Goal: Book appointment/travel/reservation

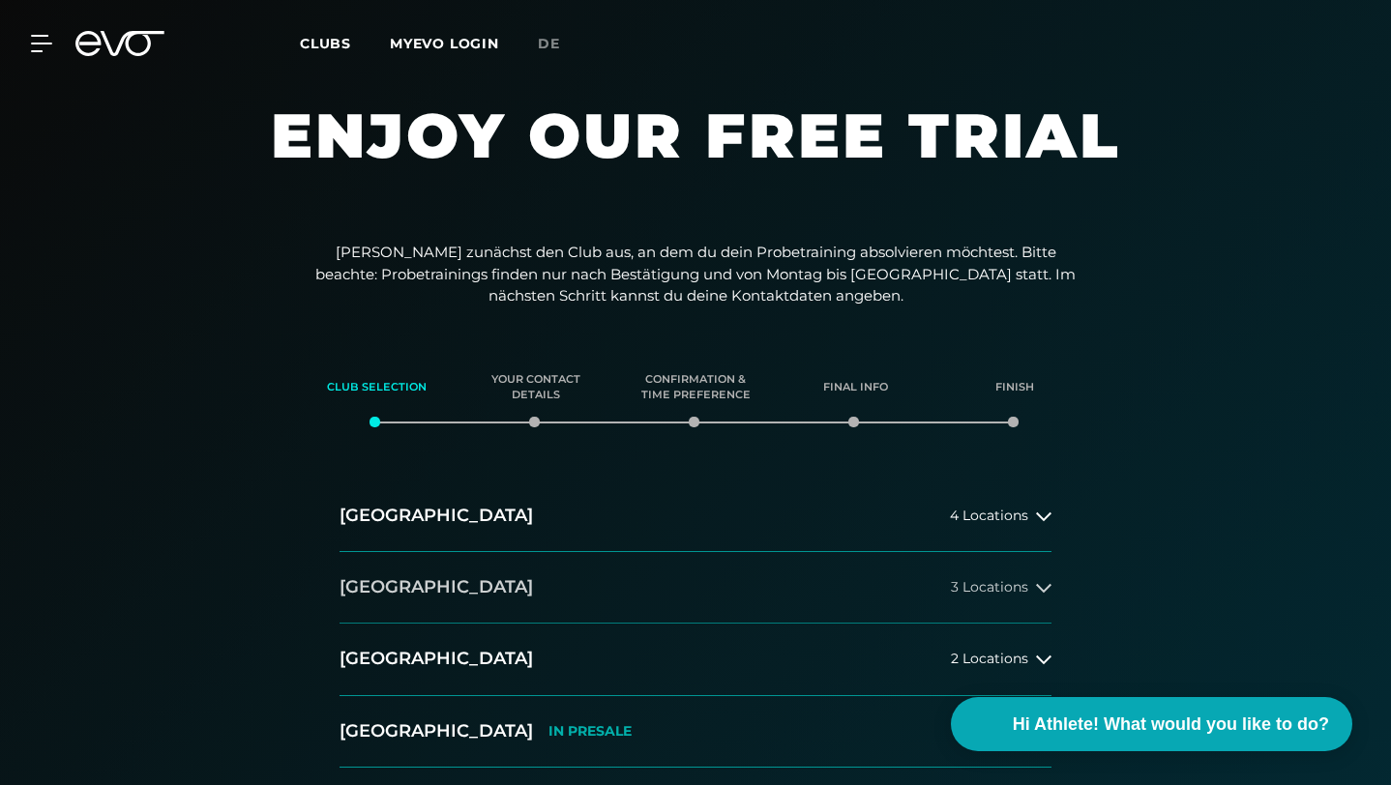
click at [481, 608] on button "[GEOGRAPHIC_DATA] 3 Locations" at bounding box center [695, 588] width 712 height 72
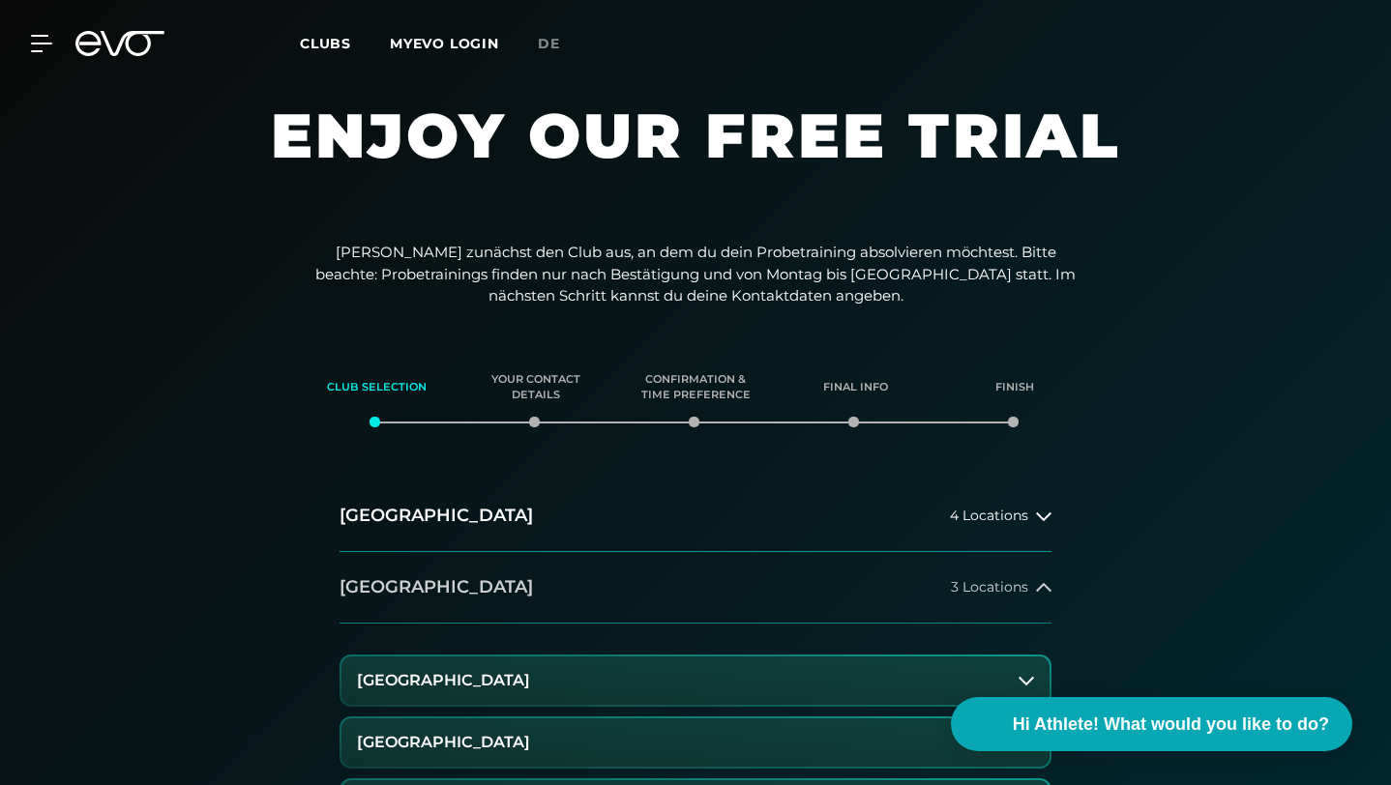
click at [481, 608] on button "[GEOGRAPHIC_DATA] 3 Locations" at bounding box center [695, 588] width 712 height 72
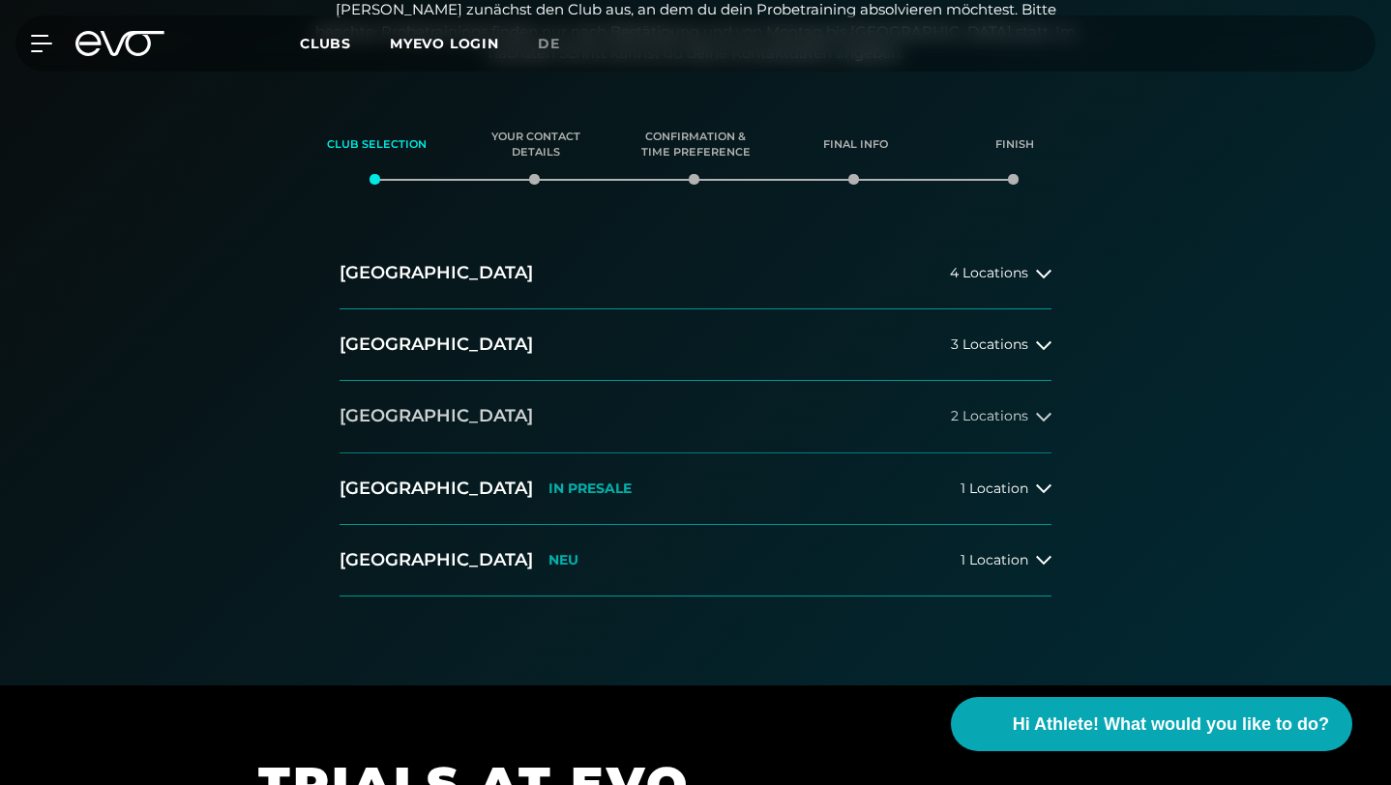
scroll to position [269, 0]
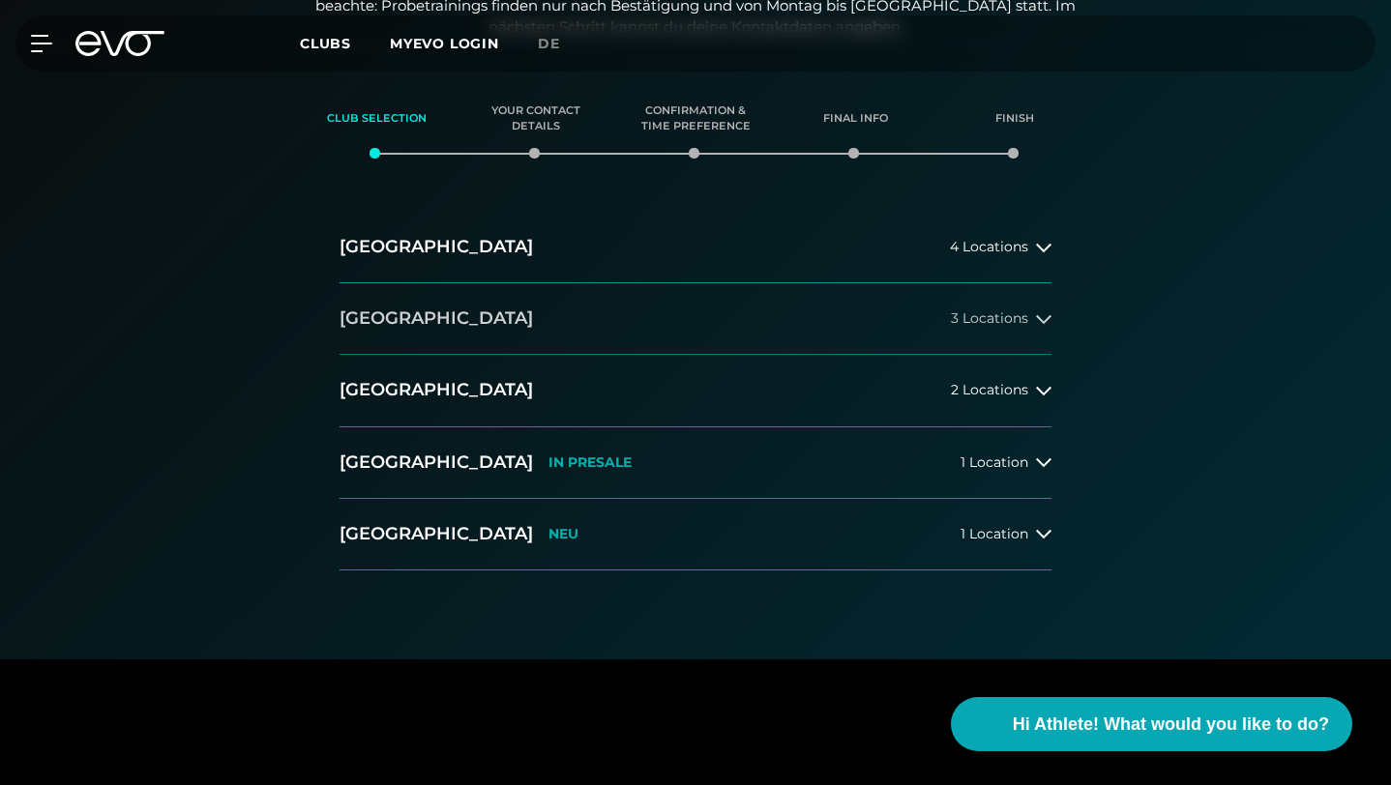
click at [448, 311] on button "[GEOGRAPHIC_DATA] 3 Locations" at bounding box center [695, 319] width 712 height 72
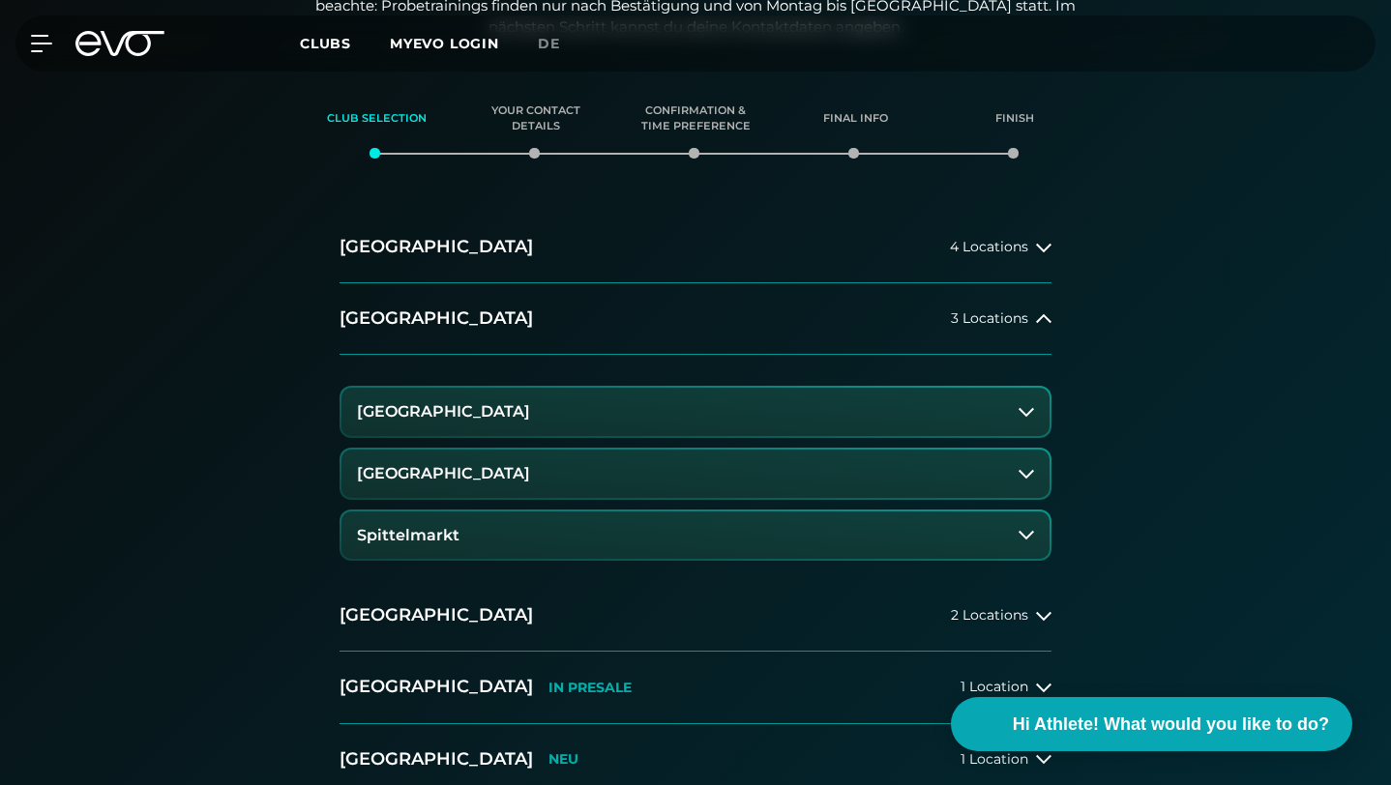
click at [439, 408] on h3 "[GEOGRAPHIC_DATA]" at bounding box center [443, 411] width 173 height 17
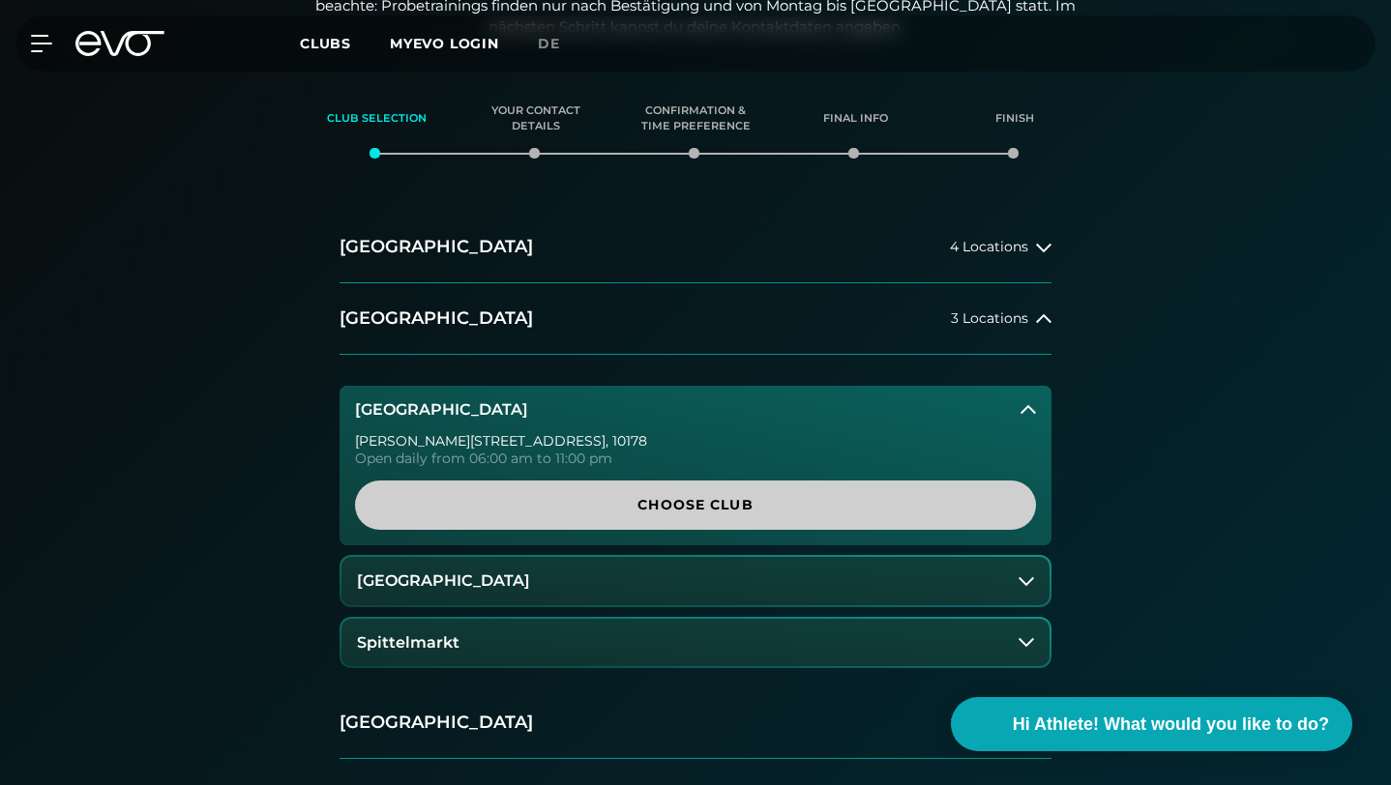
click at [483, 504] on span "Choose Club" at bounding box center [695, 505] width 634 height 20
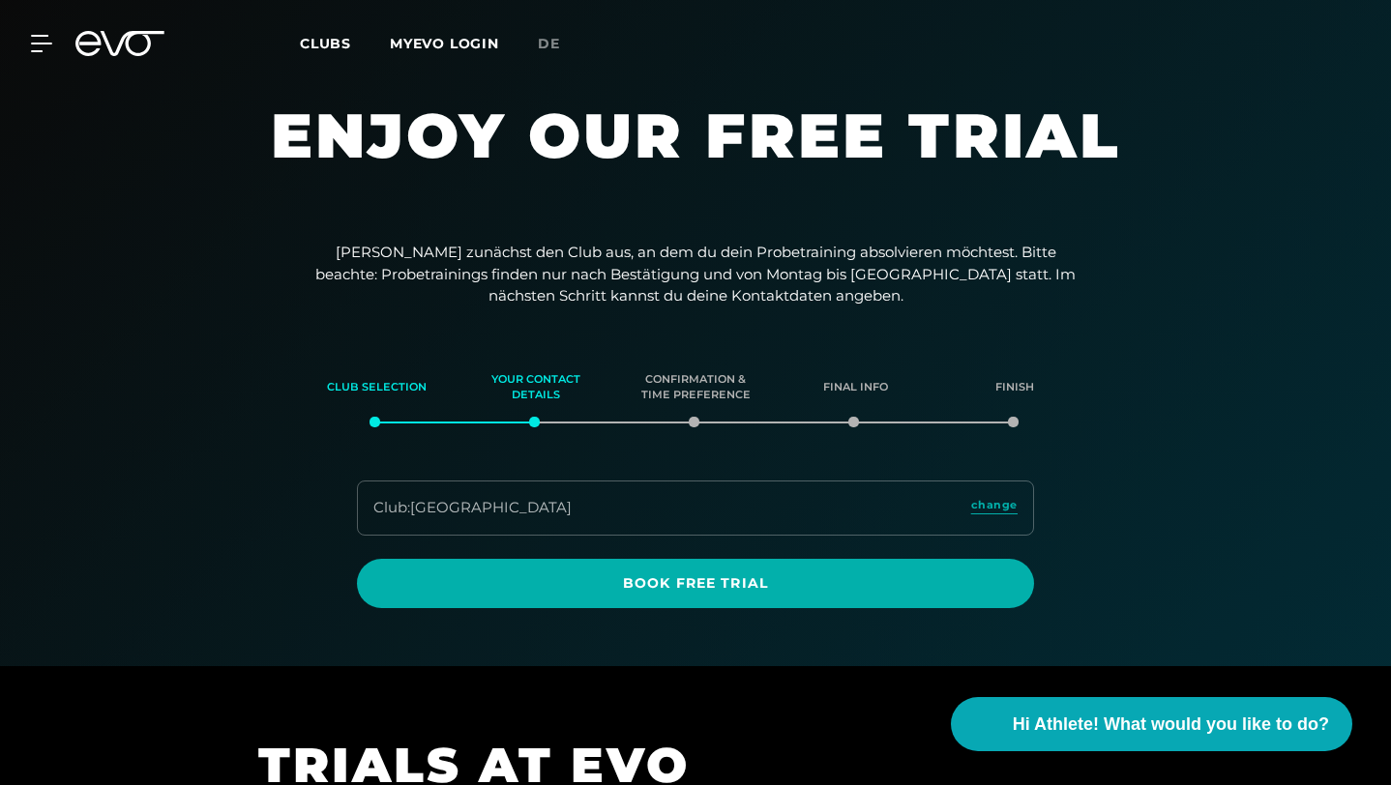
scroll to position [35, 0]
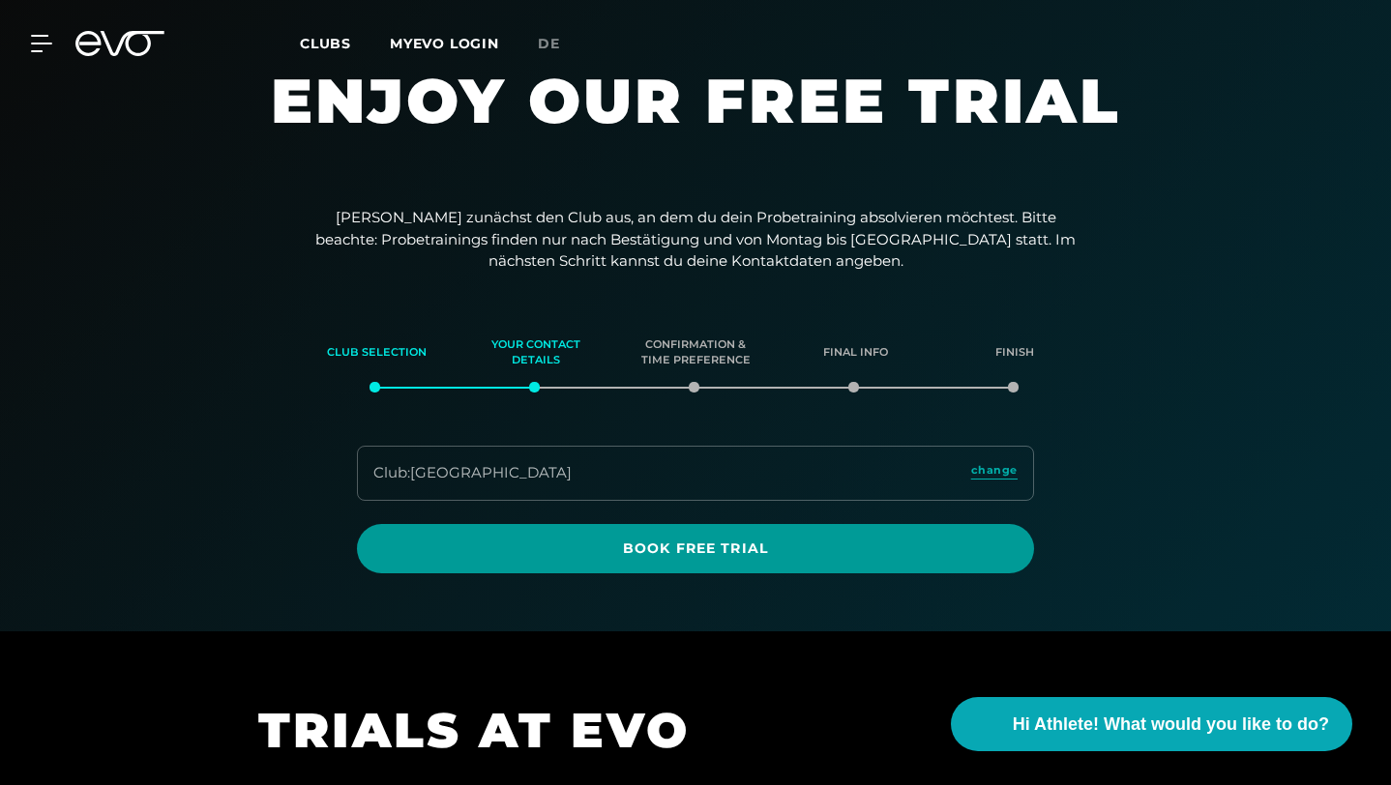
click at [855, 567] on span "Book Free Trial" at bounding box center [695, 548] width 677 height 49
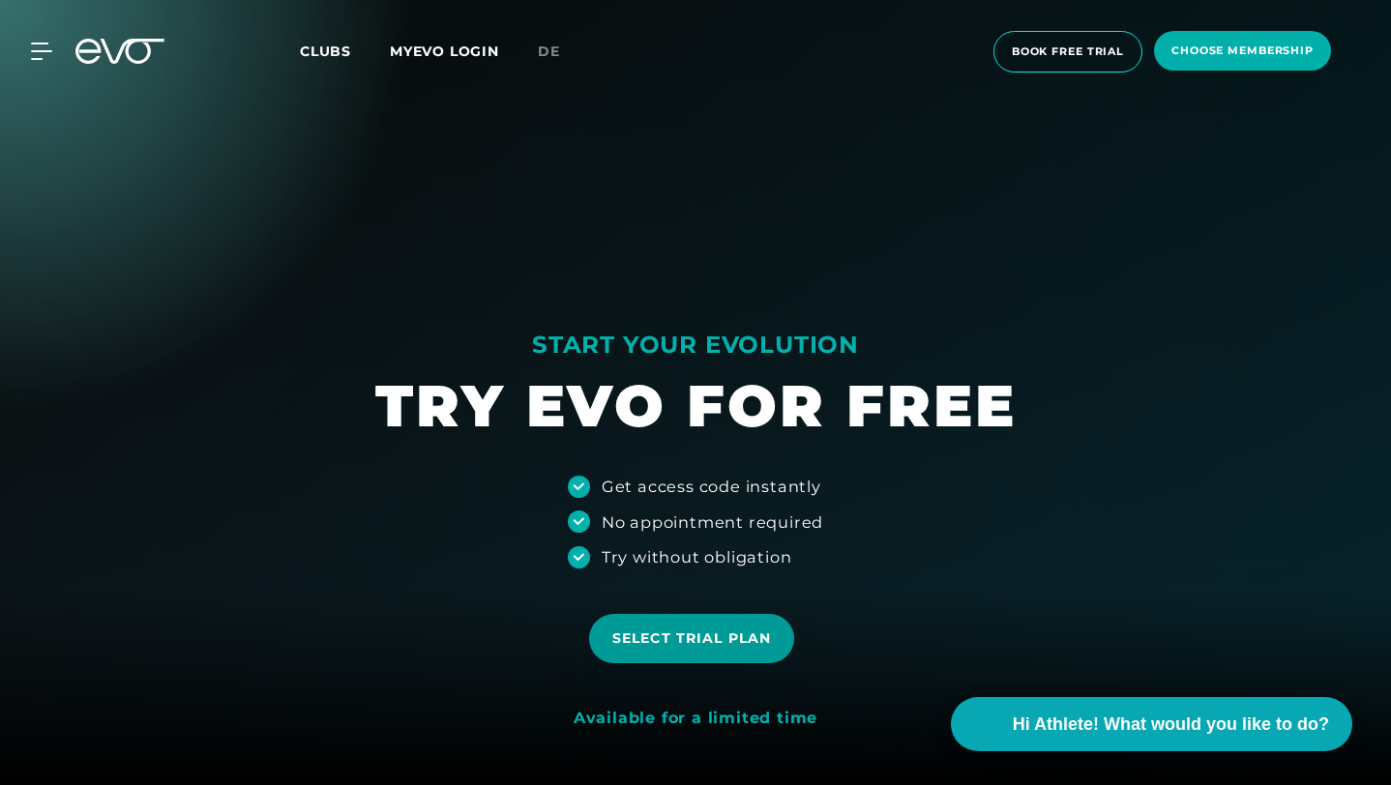
click at [743, 619] on span "Select trial plan" at bounding box center [691, 638] width 205 height 49
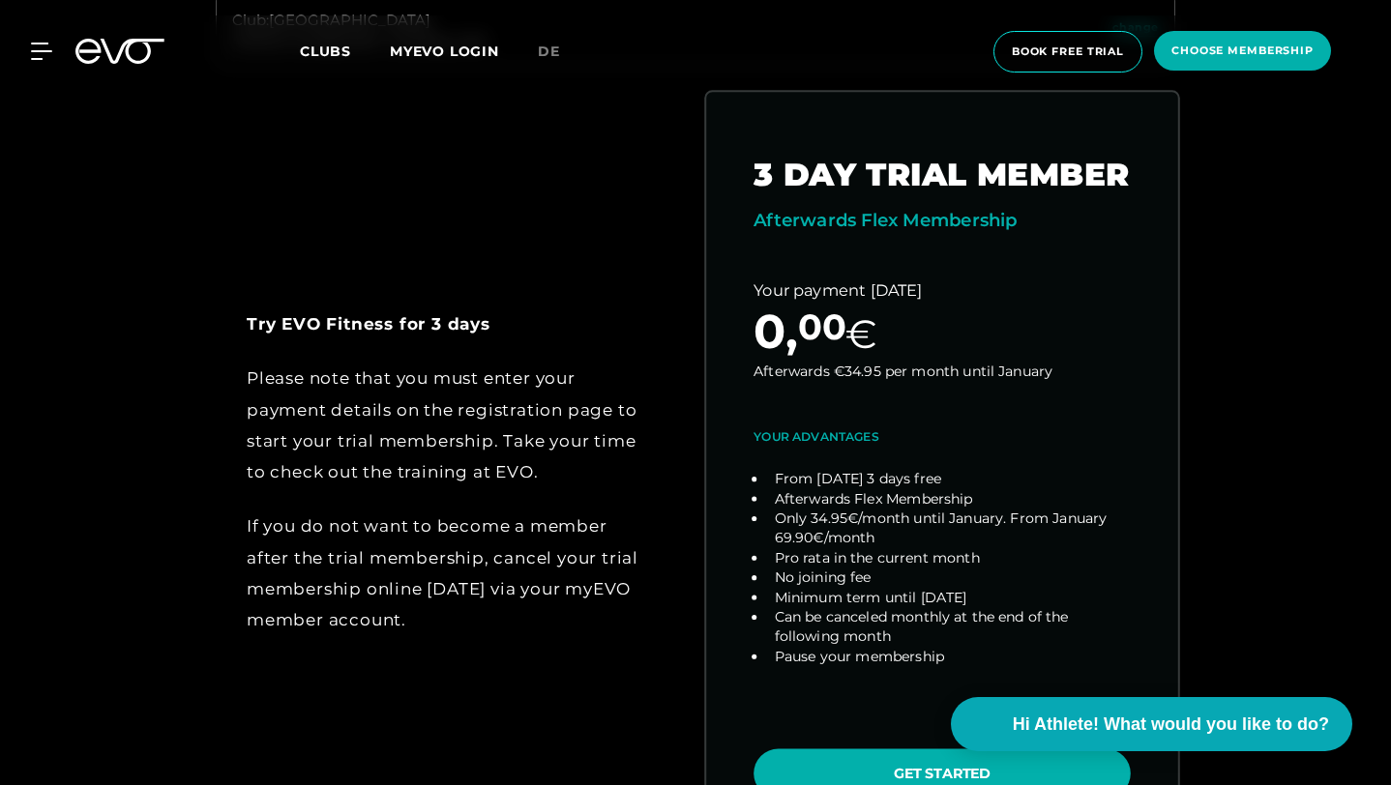
scroll to position [884, 0]
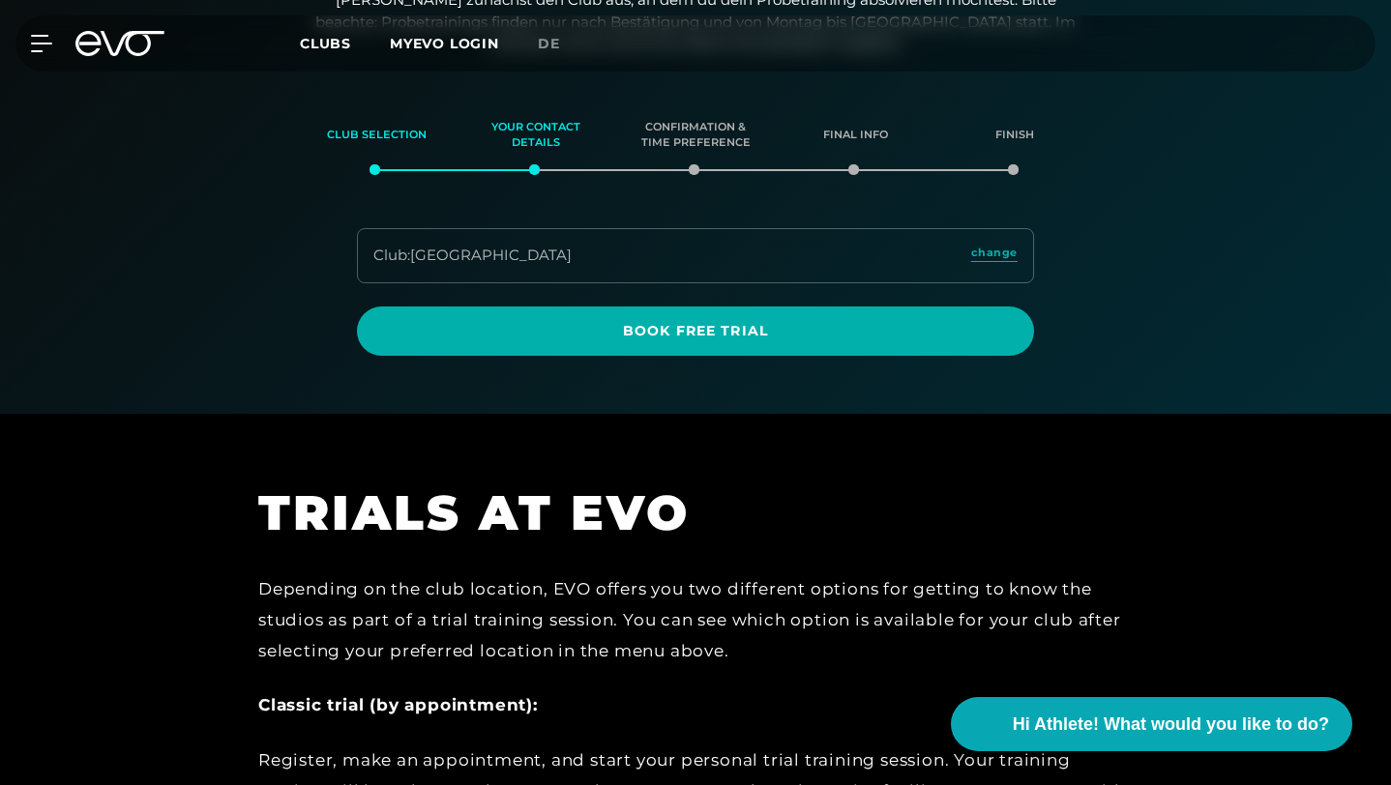
scroll to position [254, 0]
